Goal: Navigation & Orientation: Find specific page/section

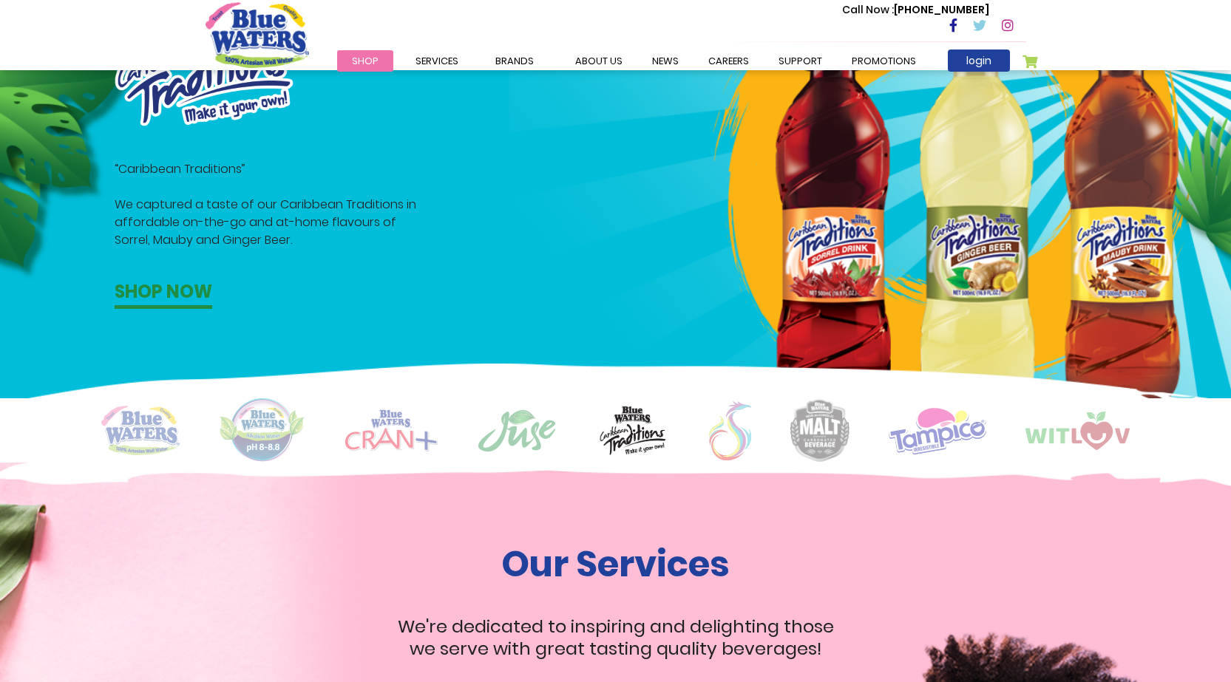
scroll to position [961, 0]
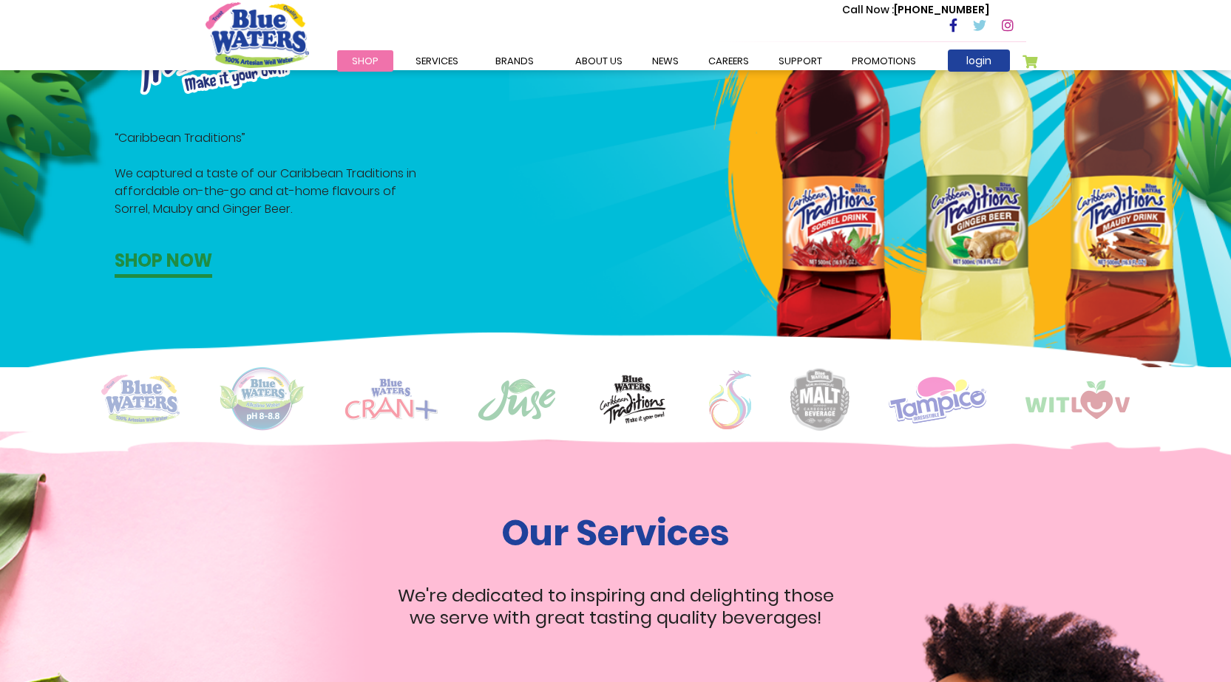
click at [932, 403] on img at bounding box center [938, 400] width 98 height 48
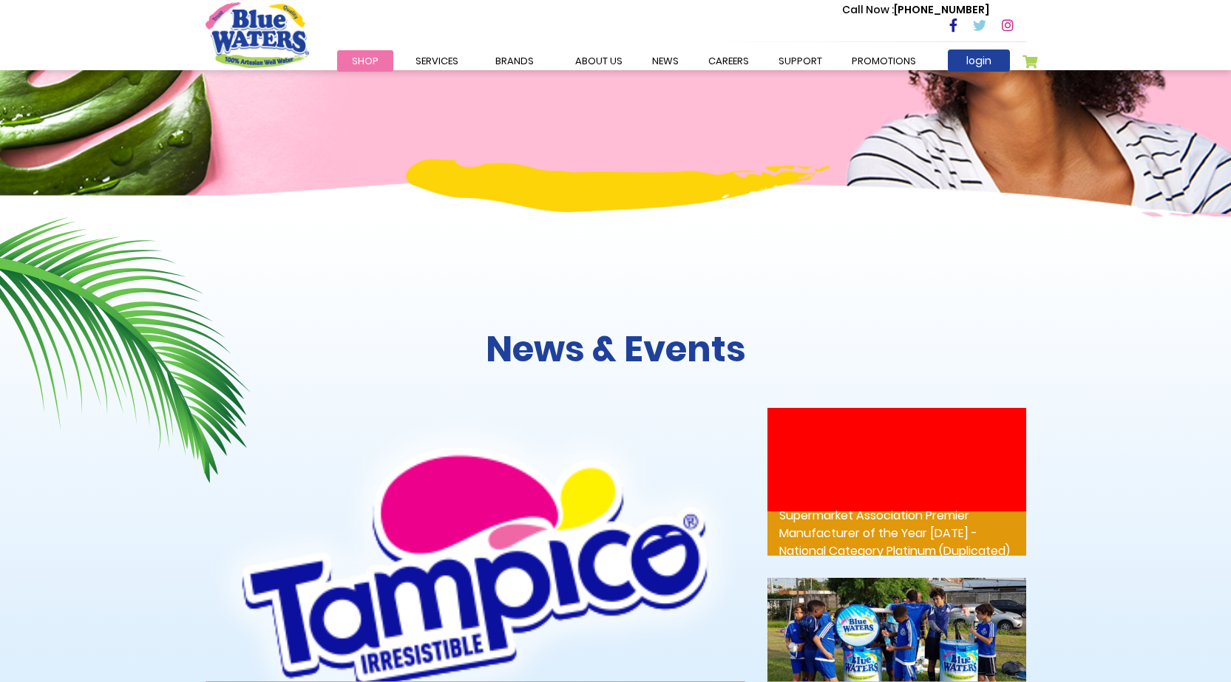
scroll to position [1738, 0]
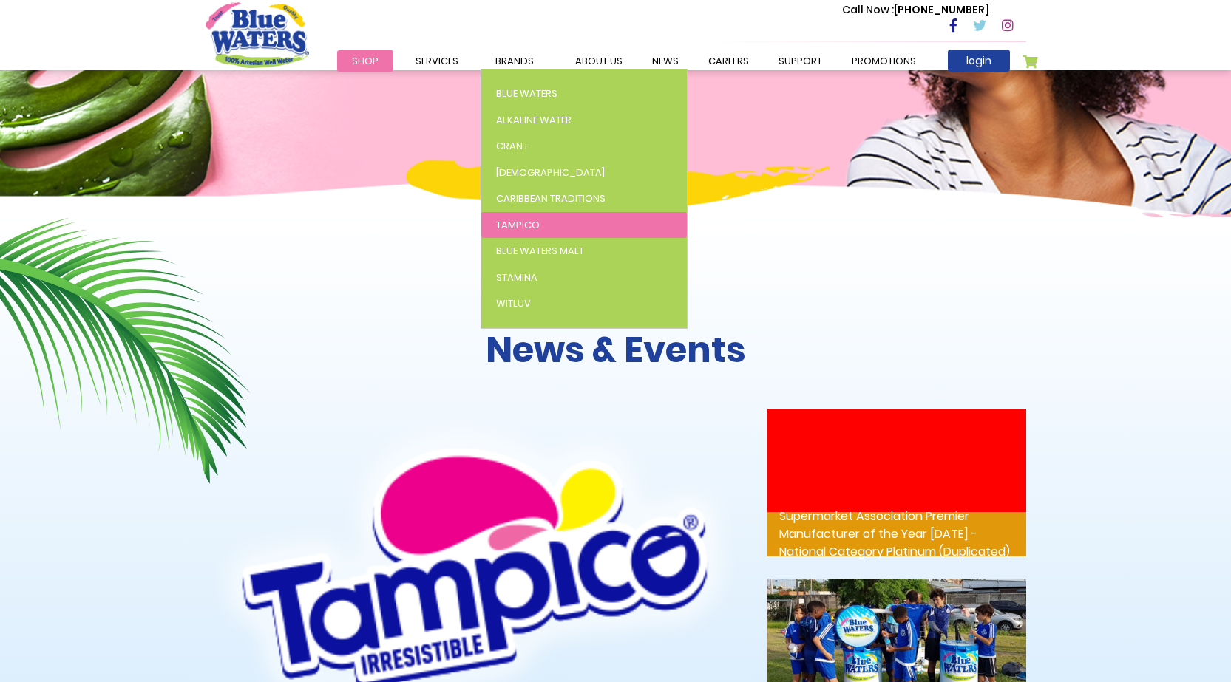
click at [523, 222] on span "Tampico" at bounding box center [518, 225] width 44 height 14
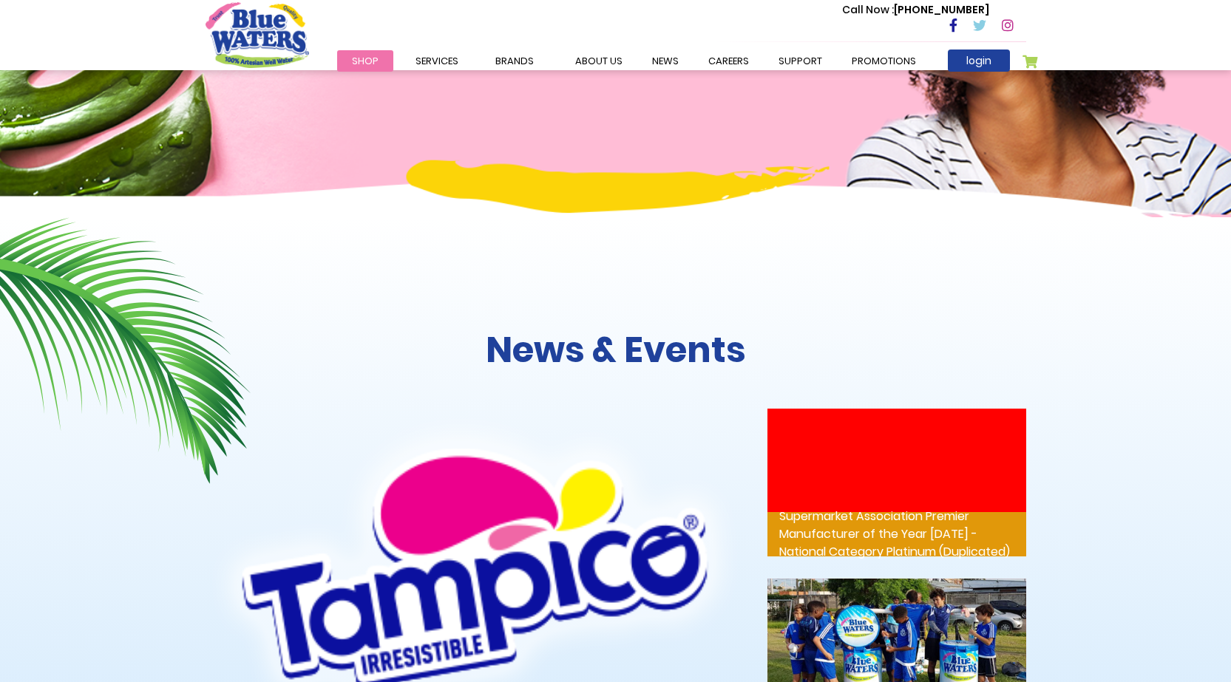
scroll to position [1738, 0]
